Goal: Check status

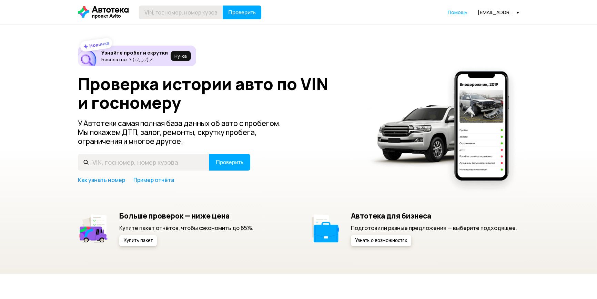
drag, startPoint x: 184, startPoint y: 23, endPoint x: 192, endPoint y: 16, distance: 10.7
click at [185, 23] on header "Проверить Помощь [EMAIL_ADDRESS][DOMAIN_NAME]" at bounding box center [298, 12] width 597 height 24
drag, startPoint x: 192, startPoint y: 15, endPoint x: 234, endPoint y: 20, distance: 42.0
click at [193, 15] on input "text" at bounding box center [181, 13] width 84 height 14
paste input "[US_VEHICLE_IDENTIFICATION_NUMBER]"
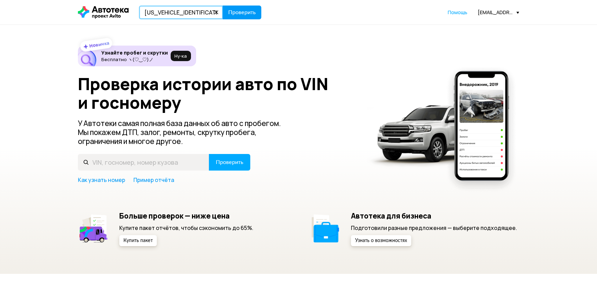
type input "[US_VEHICLE_IDENTIFICATION_NUMBER]"
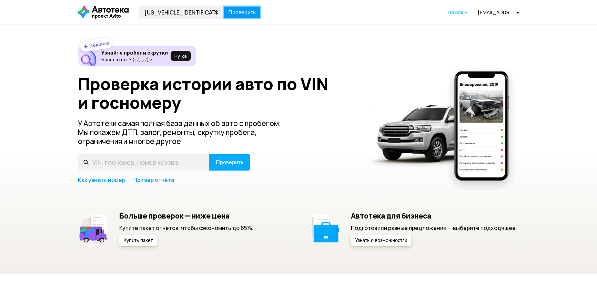
click at [242, 15] on span "Проверить" at bounding box center [242, 13] width 28 height 6
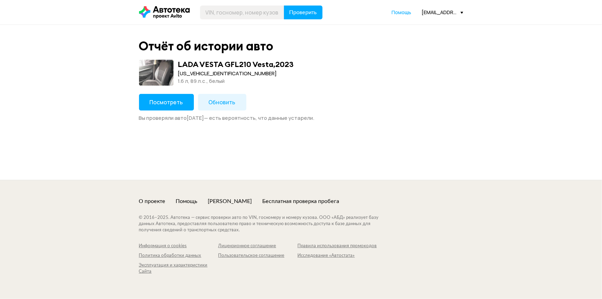
click at [172, 101] on span "Посмотреть" at bounding box center [166, 102] width 33 height 8
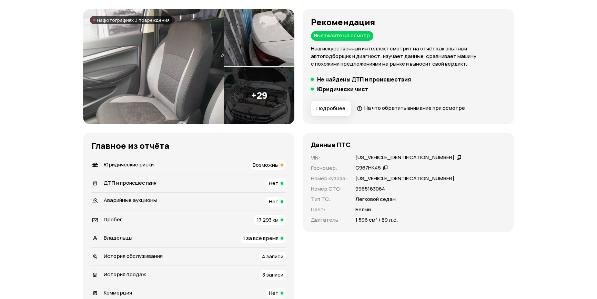
scroll to position [31, 0]
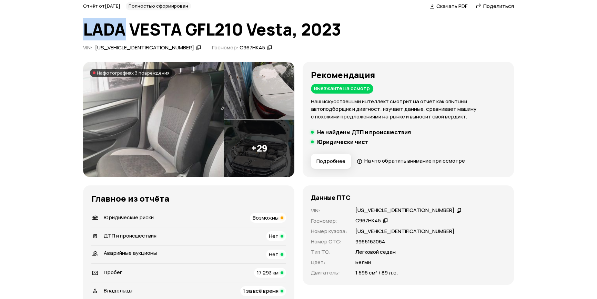
drag, startPoint x: 80, startPoint y: 33, endPoint x: 125, endPoint y: 32, distance: 45.2
copy h1 "LADA"
click at [165, 30] on h1 "LADA VESTA GFL210 Vesta, 2023" at bounding box center [298, 29] width 431 height 19
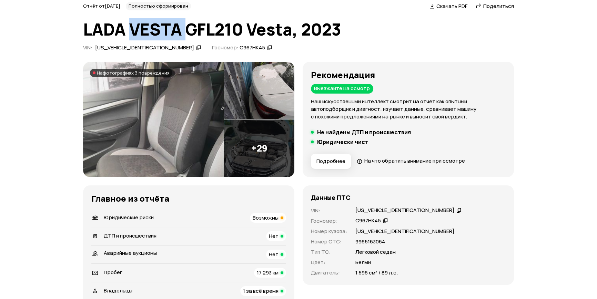
click at [165, 30] on h1 "LADA VESTA GFL210 Vesta, 2023" at bounding box center [298, 29] width 431 height 19
copy h1 "VESTA"
